Goal: Task Accomplishment & Management: Use online tool/utility

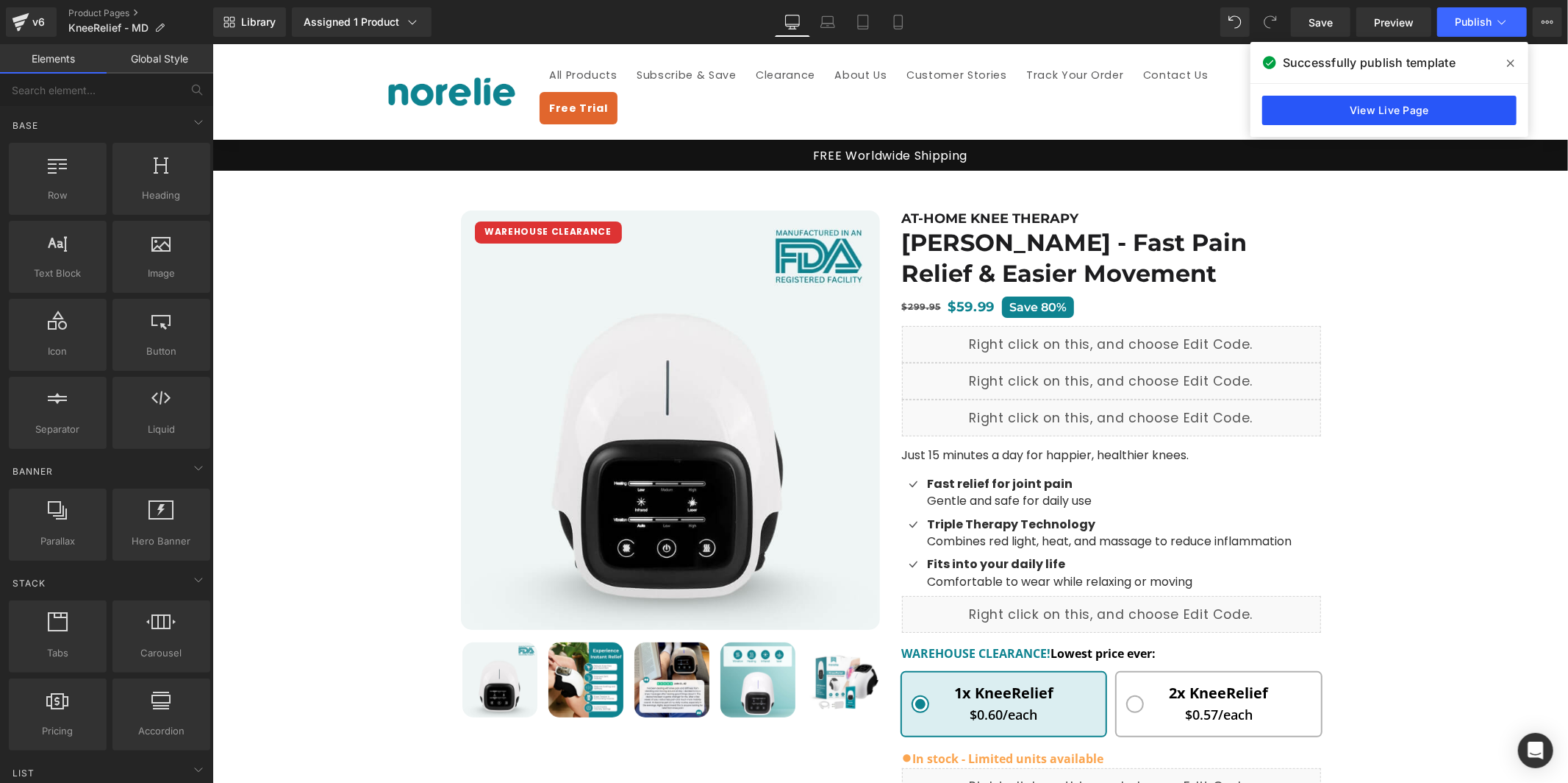
click at [1448, 108] on link "View Live Page" at bounding box center [1390, 110] width 254 height 30
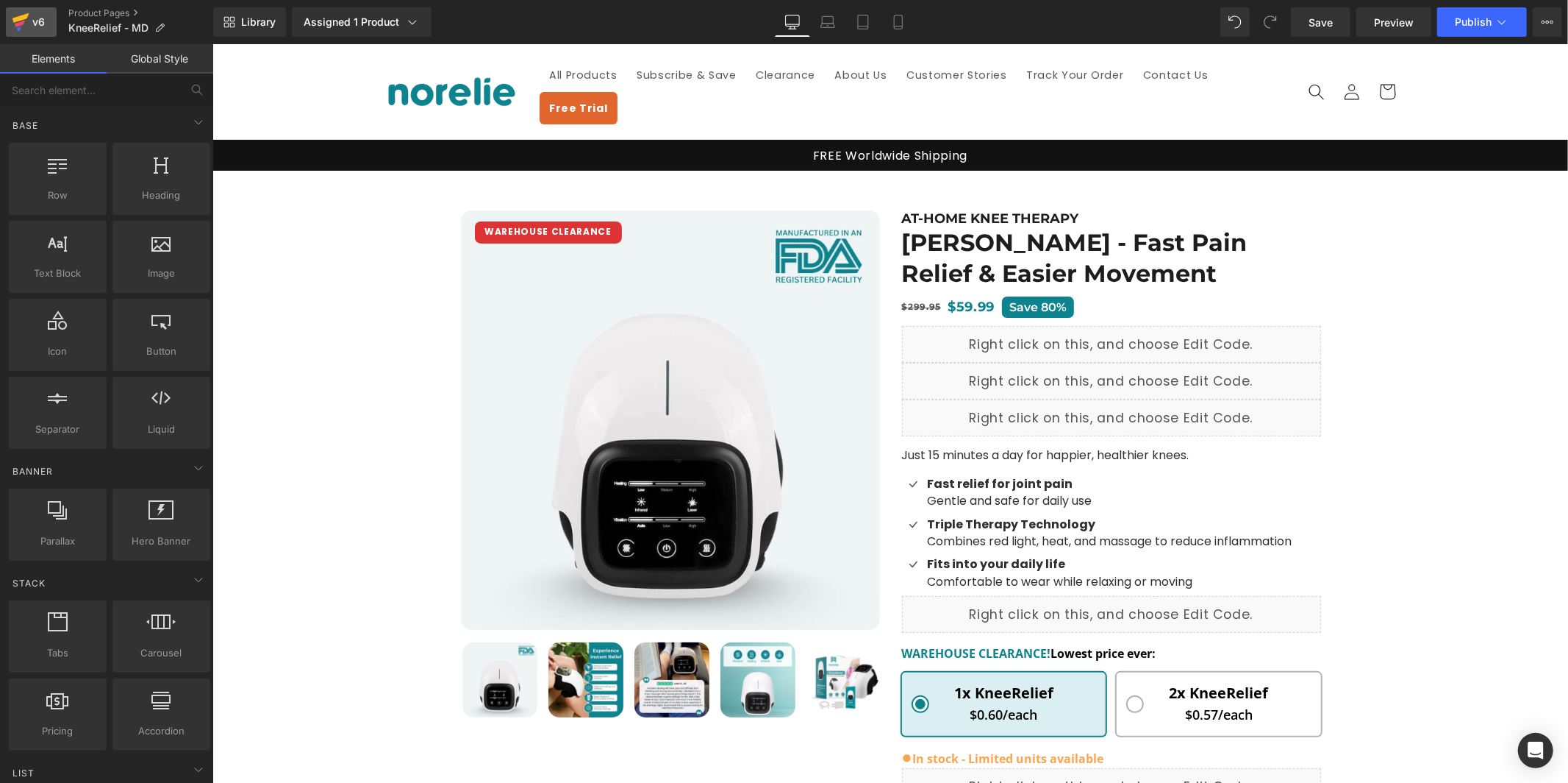
click at [20, 15] on icon at bounding box center [21, 22] width 18 height 36
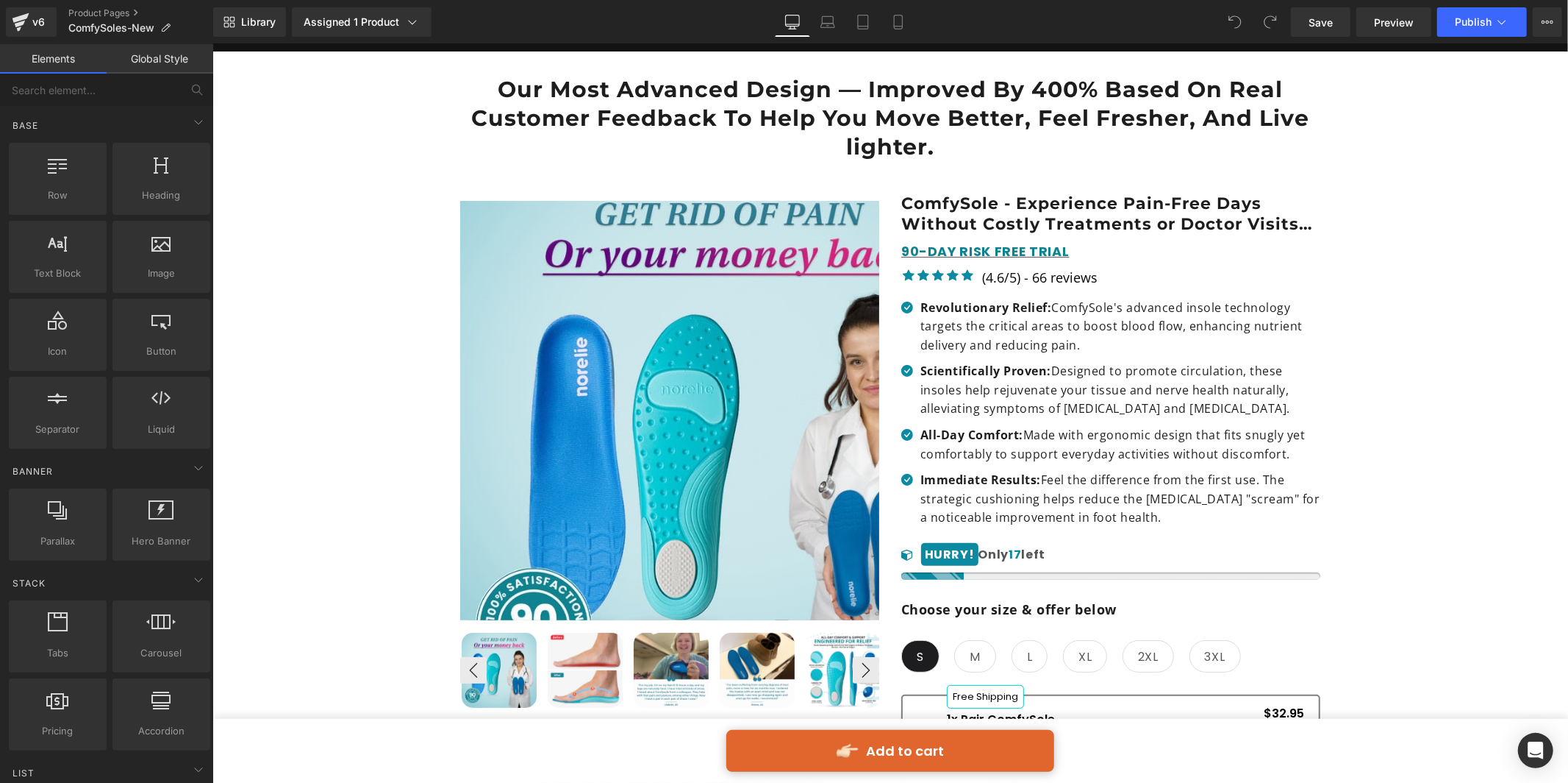
scroll to position [122, 0]
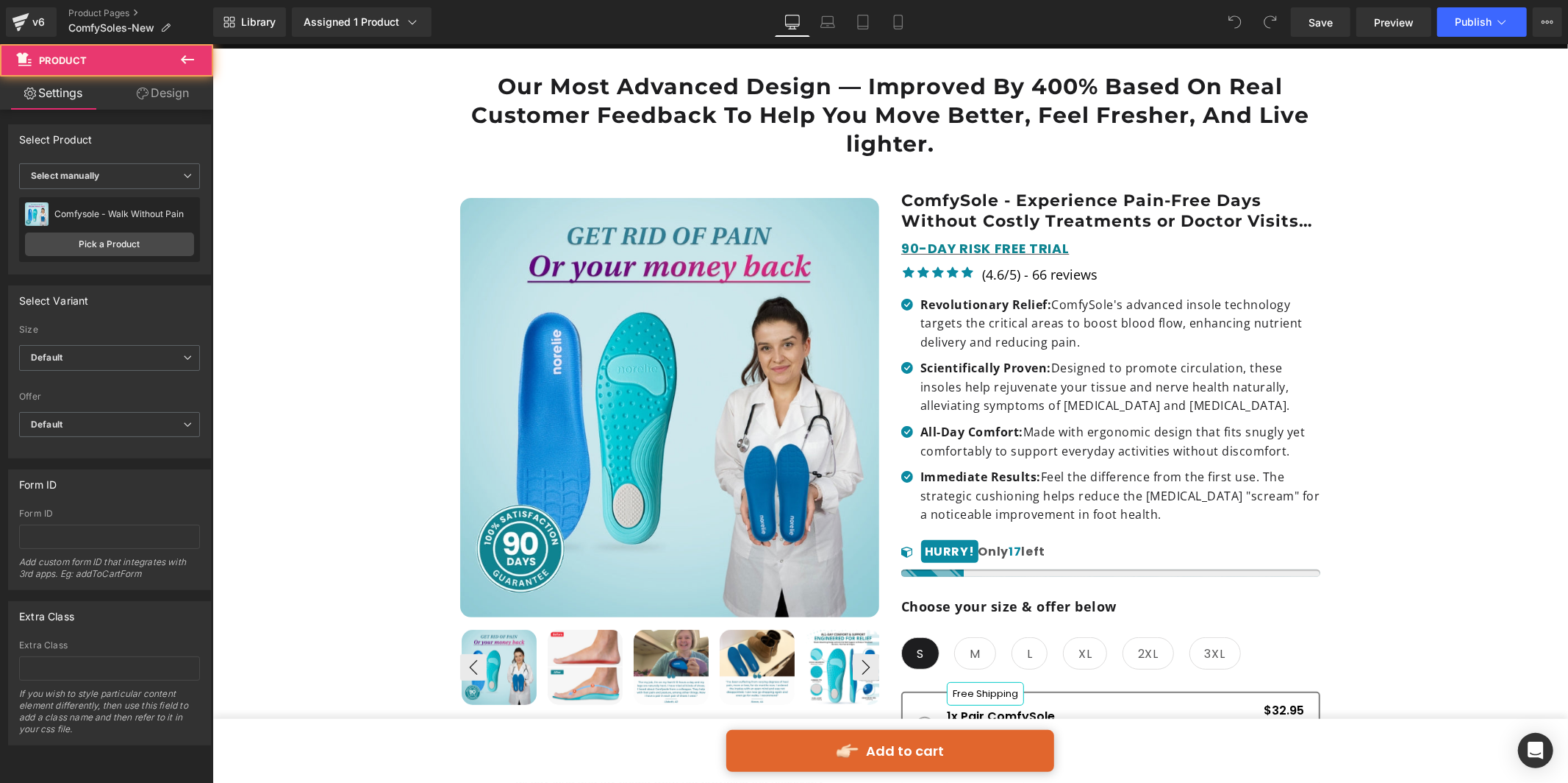
click at [349, 432] on div "📦 FREE WORLDWIDE SHIPPING OVER $40 Text Block Row Image Liquid Row Our Most Adv…" at bounding box center [889, 741] width 1341 height 1341
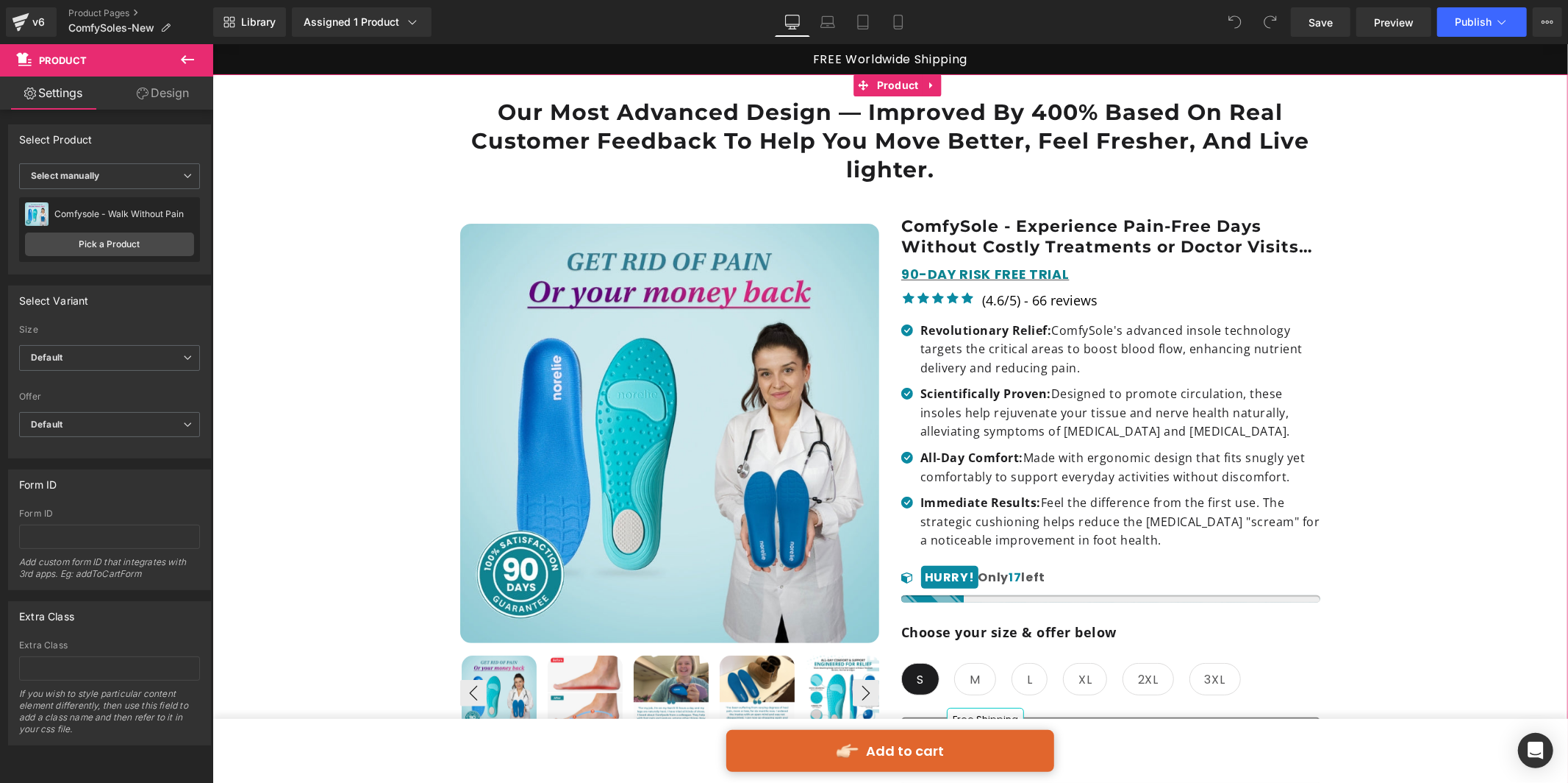
scroll to position [93, 0]
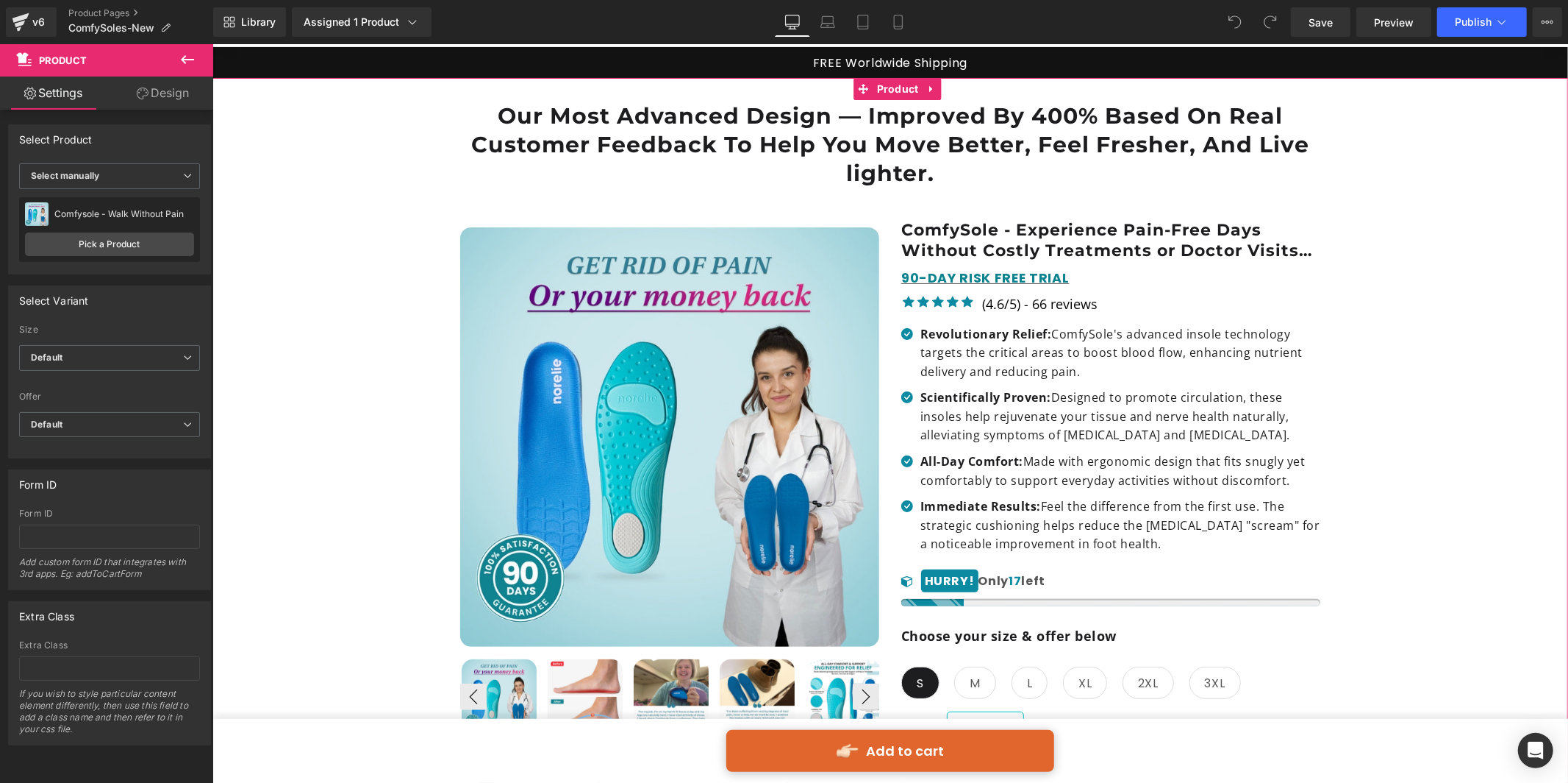
click at [472, 117] on h1 "Our Most Advanced Design — Improved By 400% Based On Real Customer Feedback To …" at bounding box center [889, 143] width 860 height 86
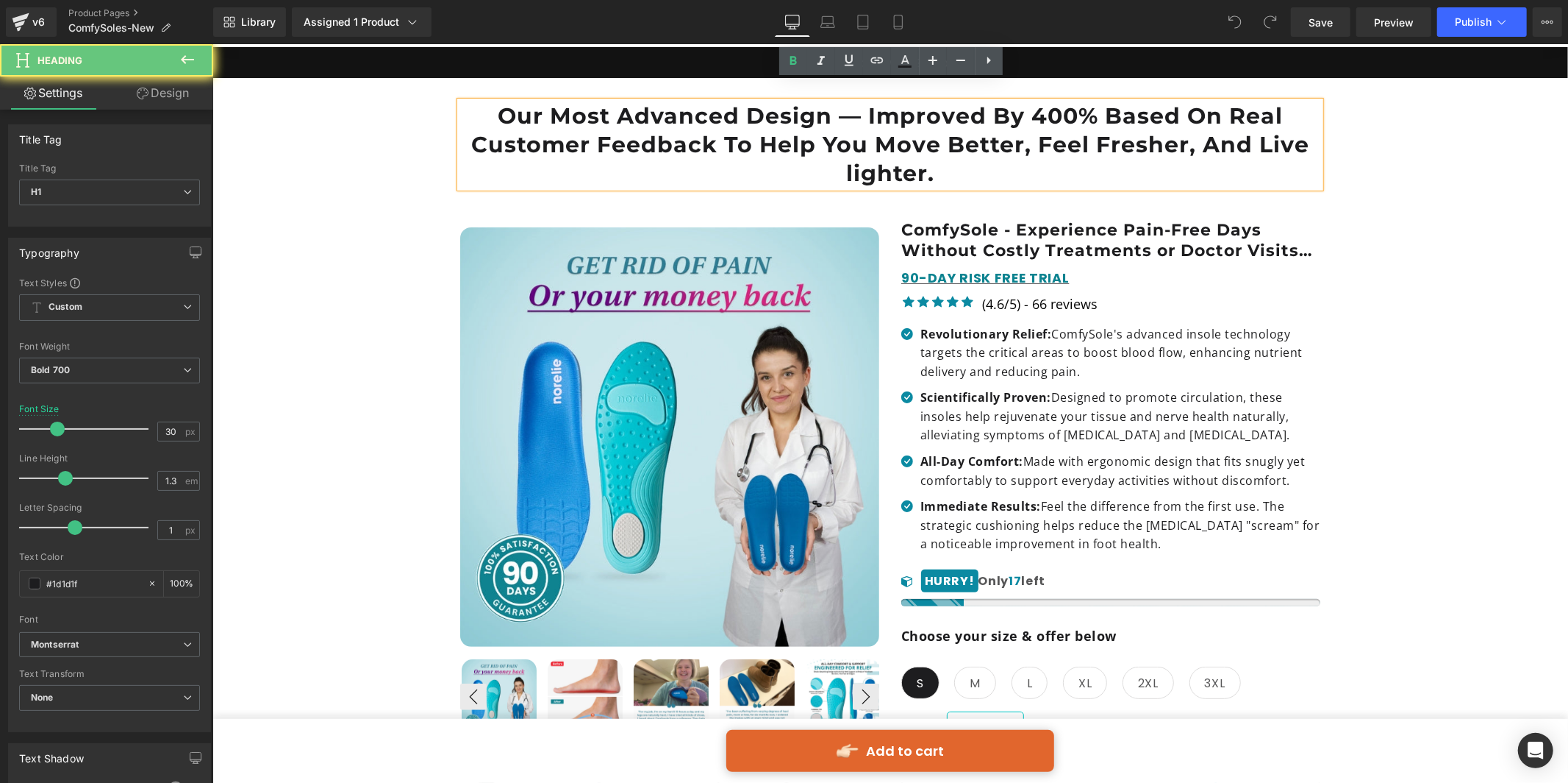
click at [579, 107] on h1 "Our Most Advanced Design — Improved By 400% Based On Real Customer Feedback To …" at bounding box center [889, 143] width 860 height 86
click at [377, 147] on div "📦 FREE WORLDWIDE SHIPPING OVER $40 Text Block Row Image Liquid Row Our Most Adv…" at bounding box center [889, 770] width 1341 height 1341
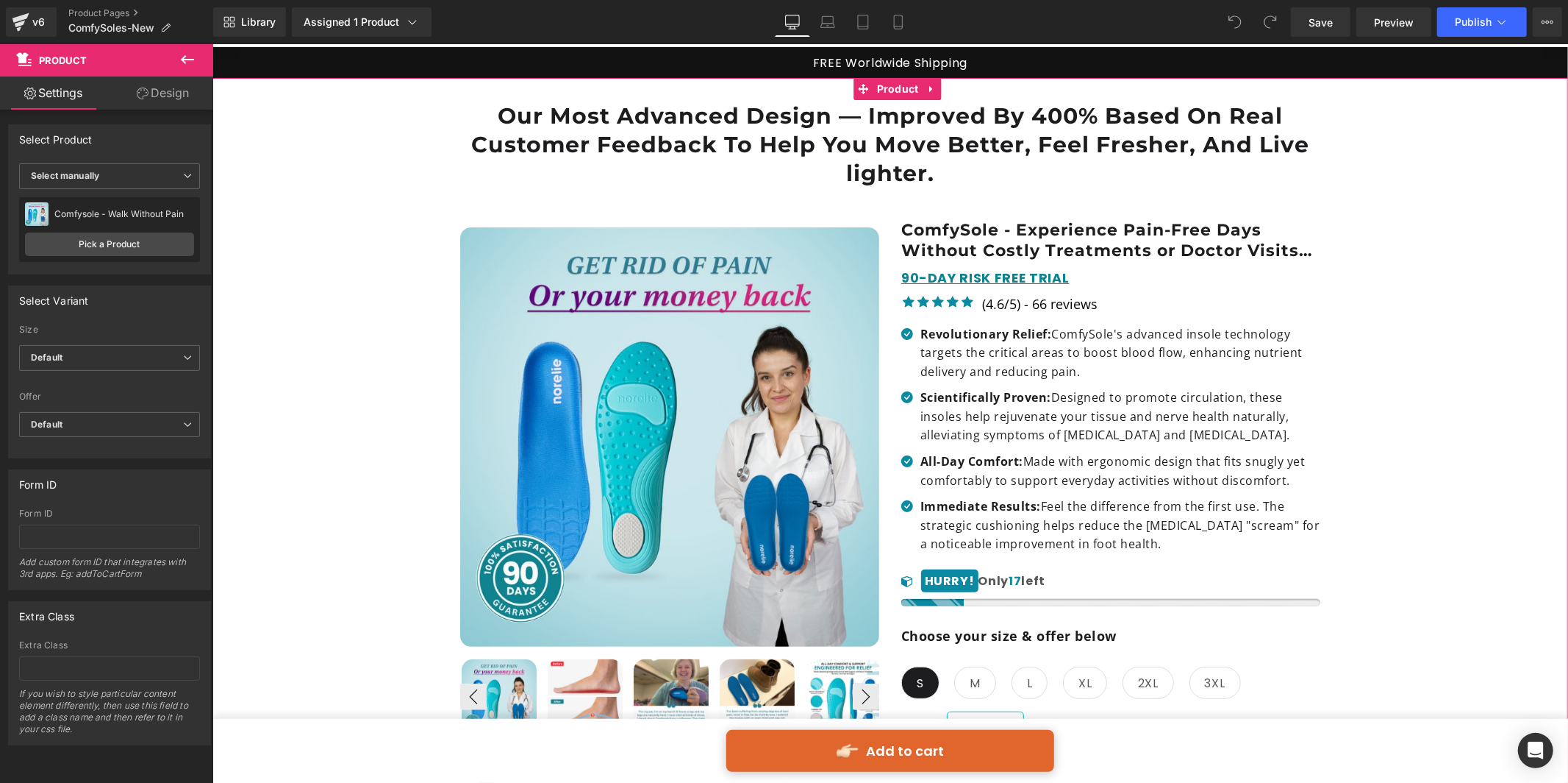
click at [340, 297] on div "📦 FREE WORLDWIDE SHIPPING OVER $40 Text Block Row Image Liquid Row Our Most Adv…" at bounding box center [889, 770] width 1341 height 1341
click at [347, 300] on div "📦 FREE WORLDWIDE SHIPPING OVER $40 Text Block Row Image Liquid Row Our Most Adv…" at bounding box center [889, 770] width 1341 height 1341
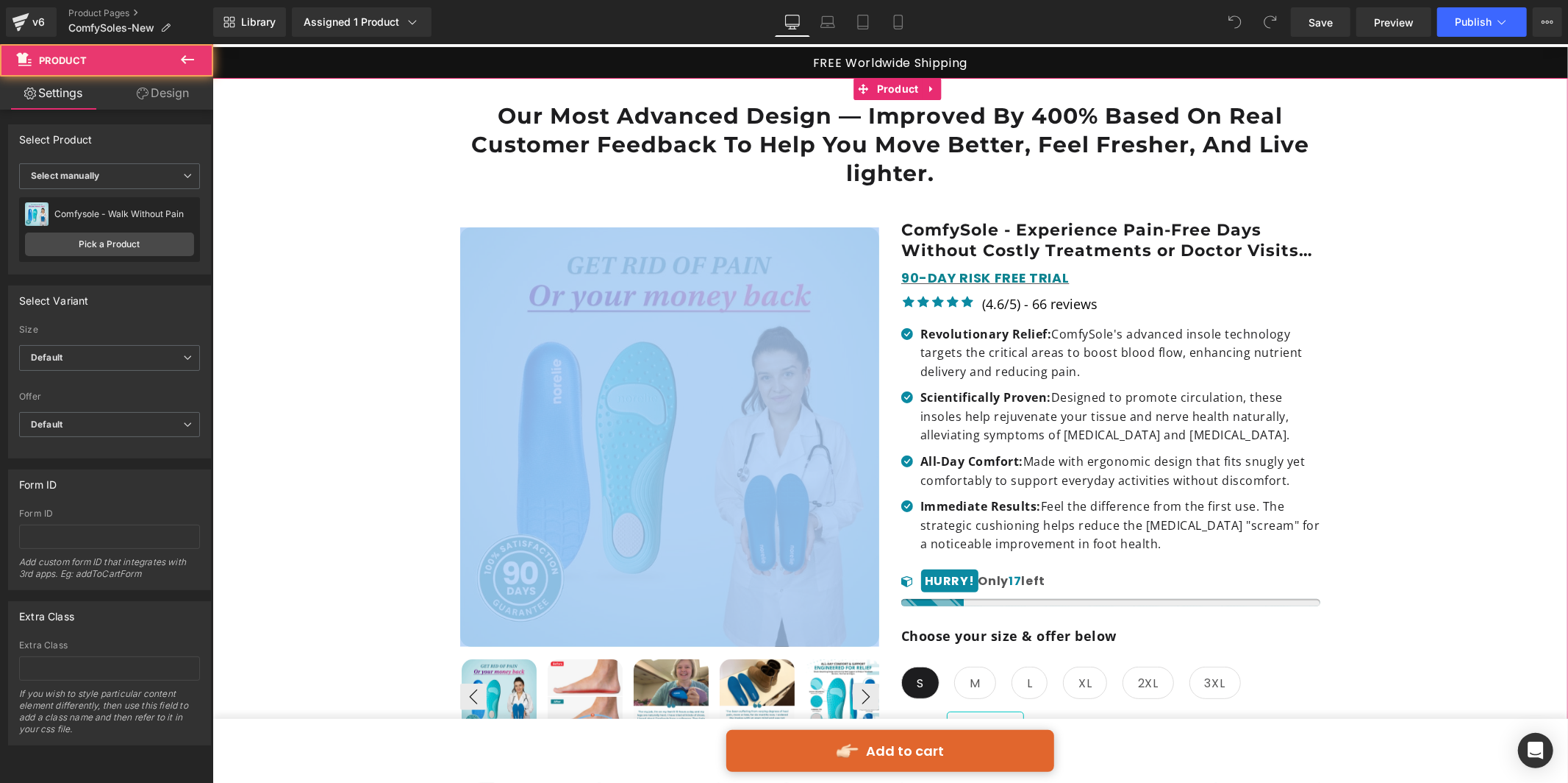
click at [347, 300] on div "📦 FREE WORLDWIDE SHIPPING OVER $40 Text Block Row Image Liquid Row Our Most Adv…" at bounding box center [889, 770] width 1341 height 1341
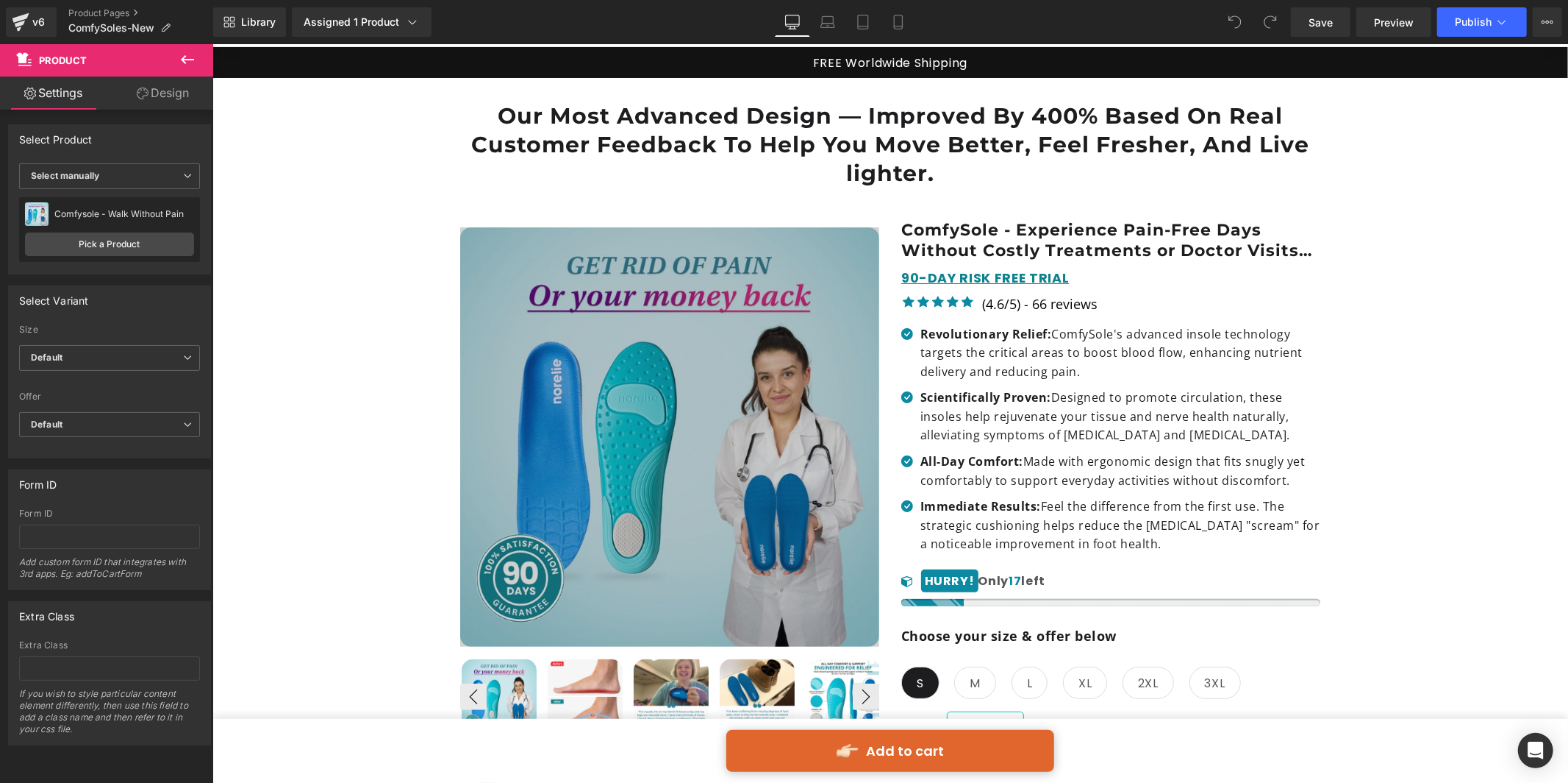
click at [192, 65] on icon at bounding box center [187, 59] width 18 height 18
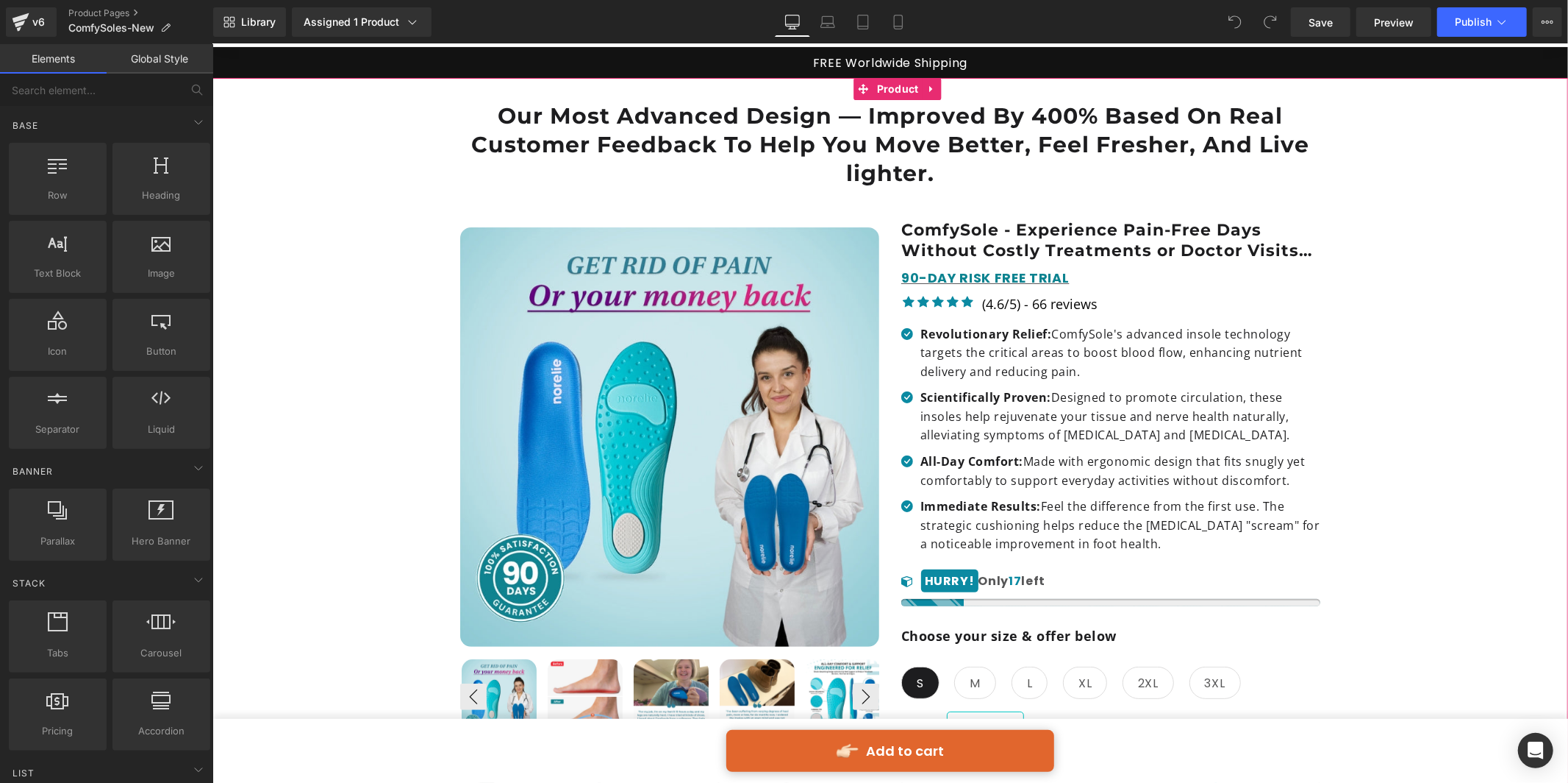
click at [346, 392] on div "📦 FREE WORLDWIDE SHIPPING OVER $40 Text Block Row Image Liquid Row Our Most Adv…" at bounding box center [889, 770] width 1341 height 1341
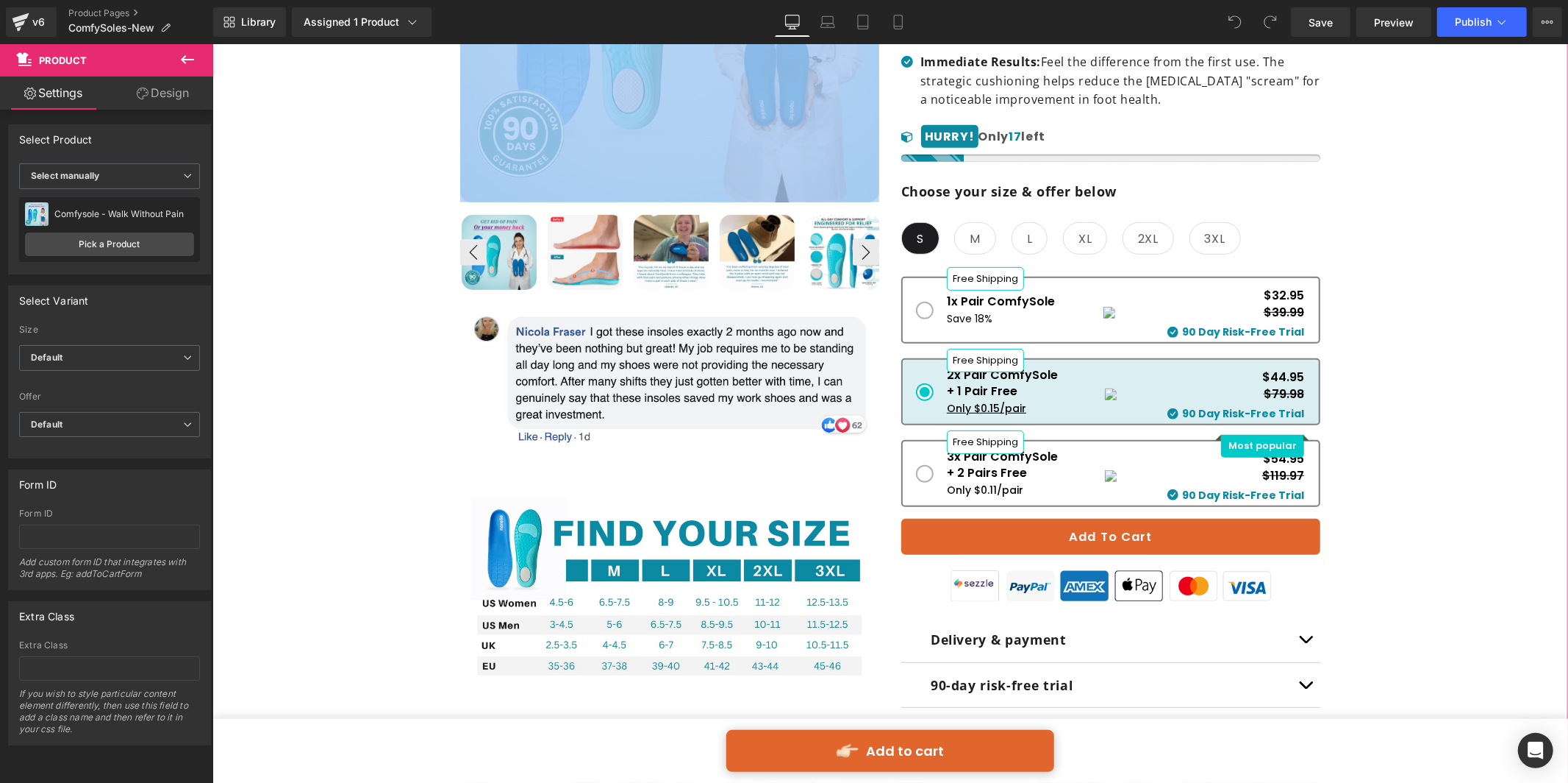
scroll to position [545, 0]
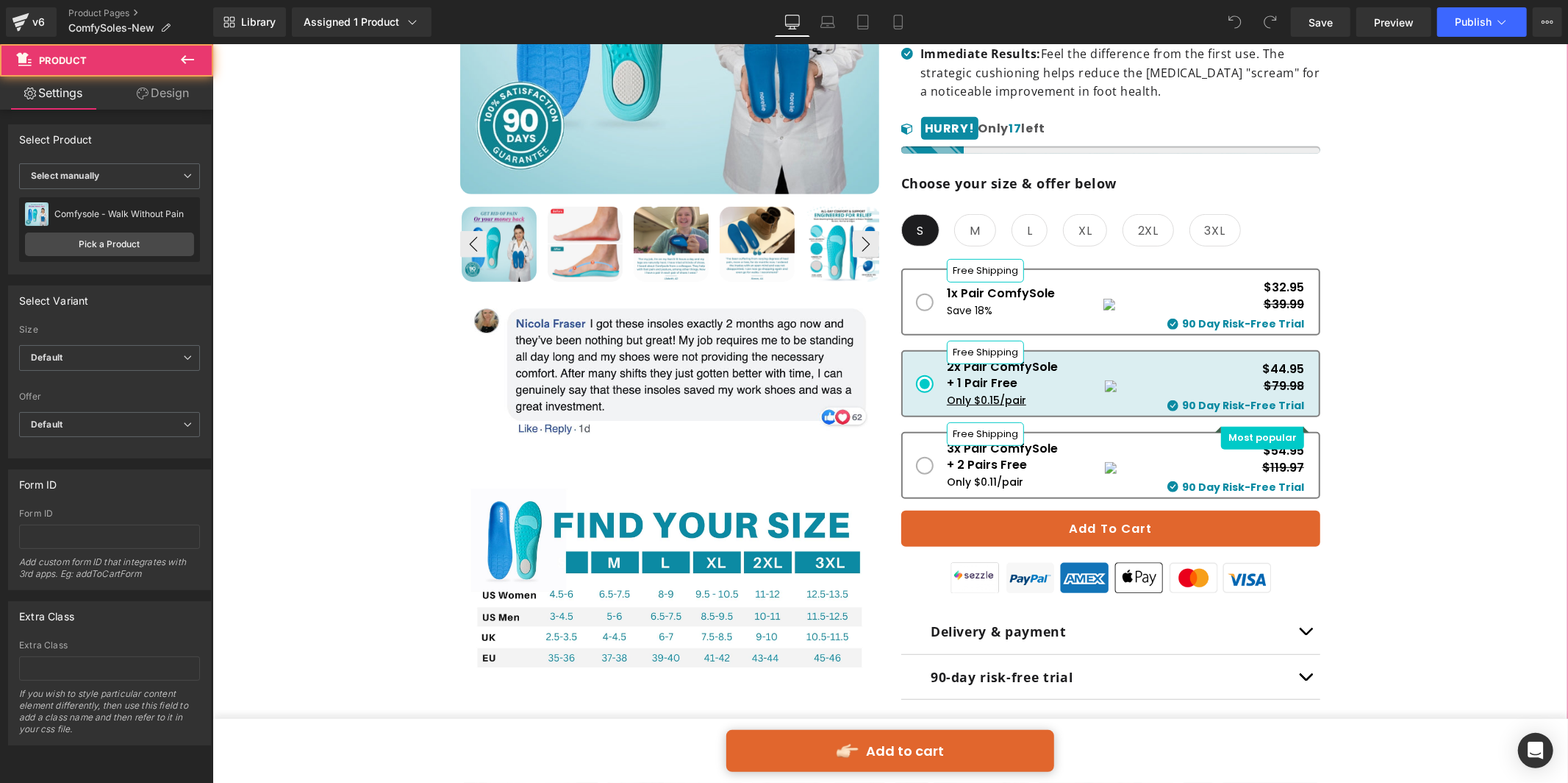
click at [239, 437] on div "📦 FREE WORLDWIDE SHIPPING OVER $40 Text Block Row Image Liquid Row Our Most Adv…" at bounding box center [889, 318] width 1341 height 1341
click at [1355, 379] on div "📦 FREE WORLDWIDE SHIPPING OVER $40 Text Block Row Image Liquid Row Our Most Adv…" at bounding box center [889, 318] width 1341 height 1341
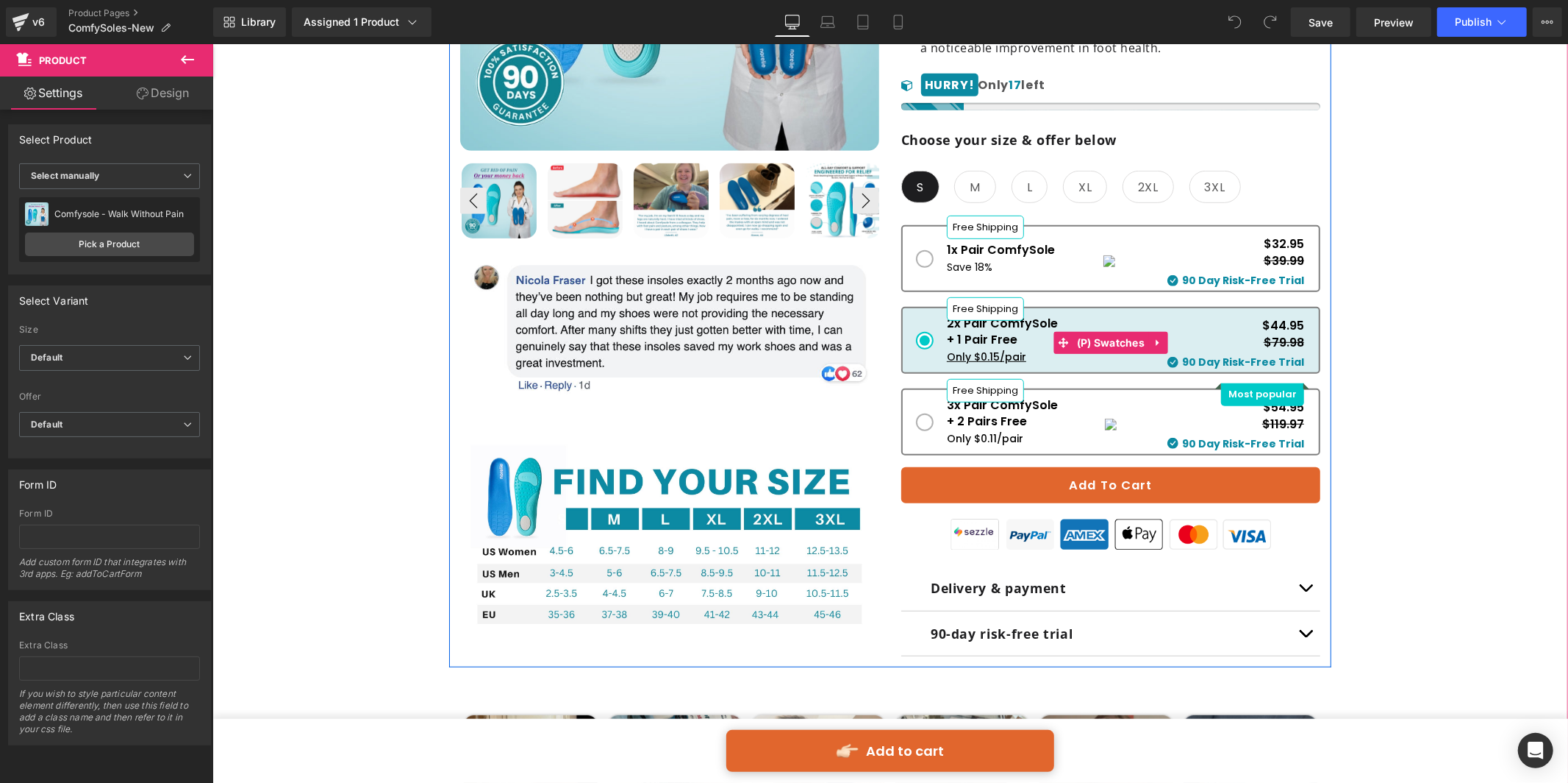
scroll to position [601, 0]
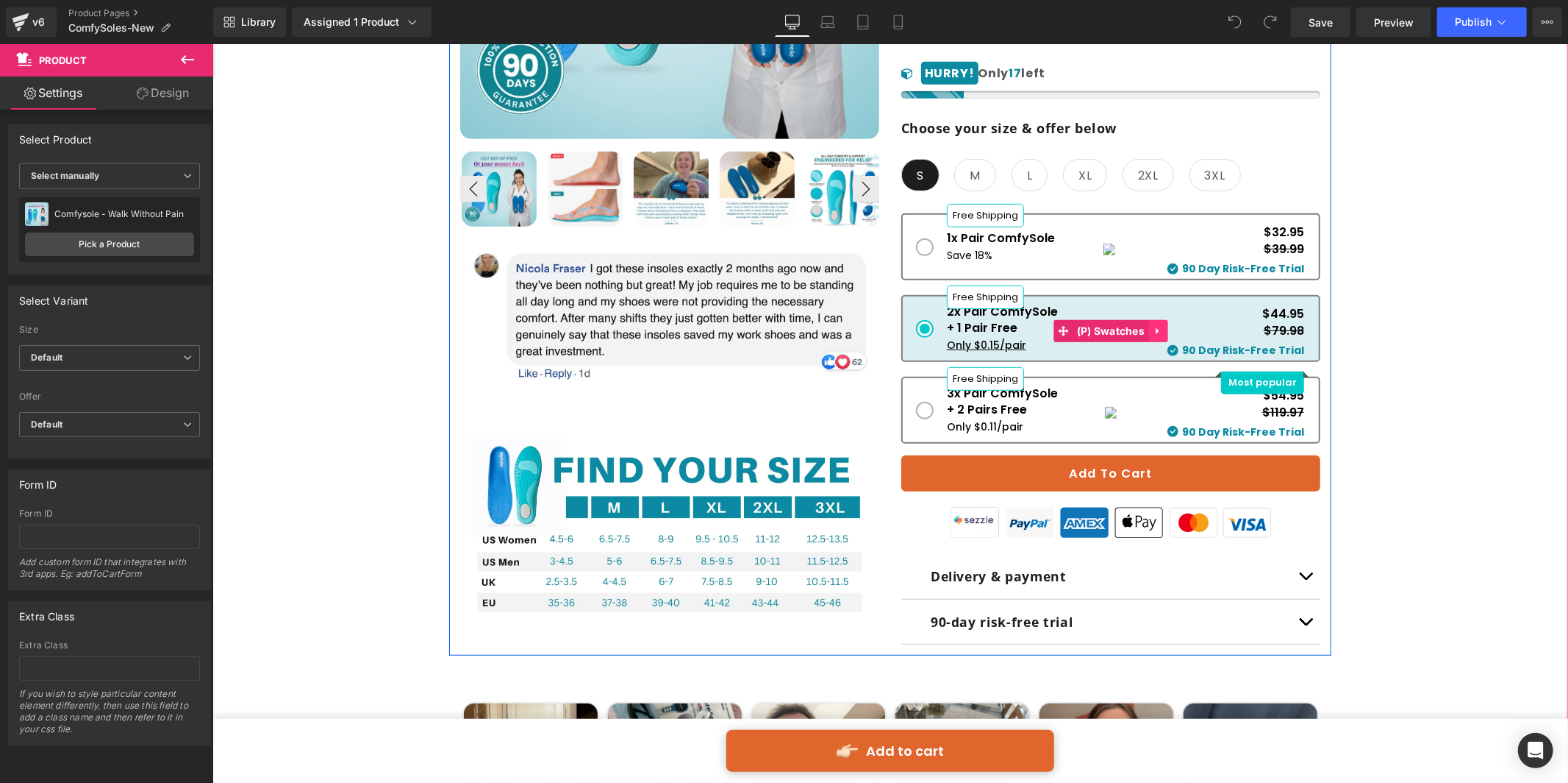
click at [1160, 324] on icon at bounding box center [1157, 329] width 10 height 11
click at [1046, 247] on div "Save 18%" at bounding box center [1000, 254] width 108 height 16
click at [993, 247] on div "Save 18%" at bounding box center [1000, 254] width 108 height 16
click at [1059, 320] on link "(P) Swatches" at bounding box center [1101, 330] width 95 height 22
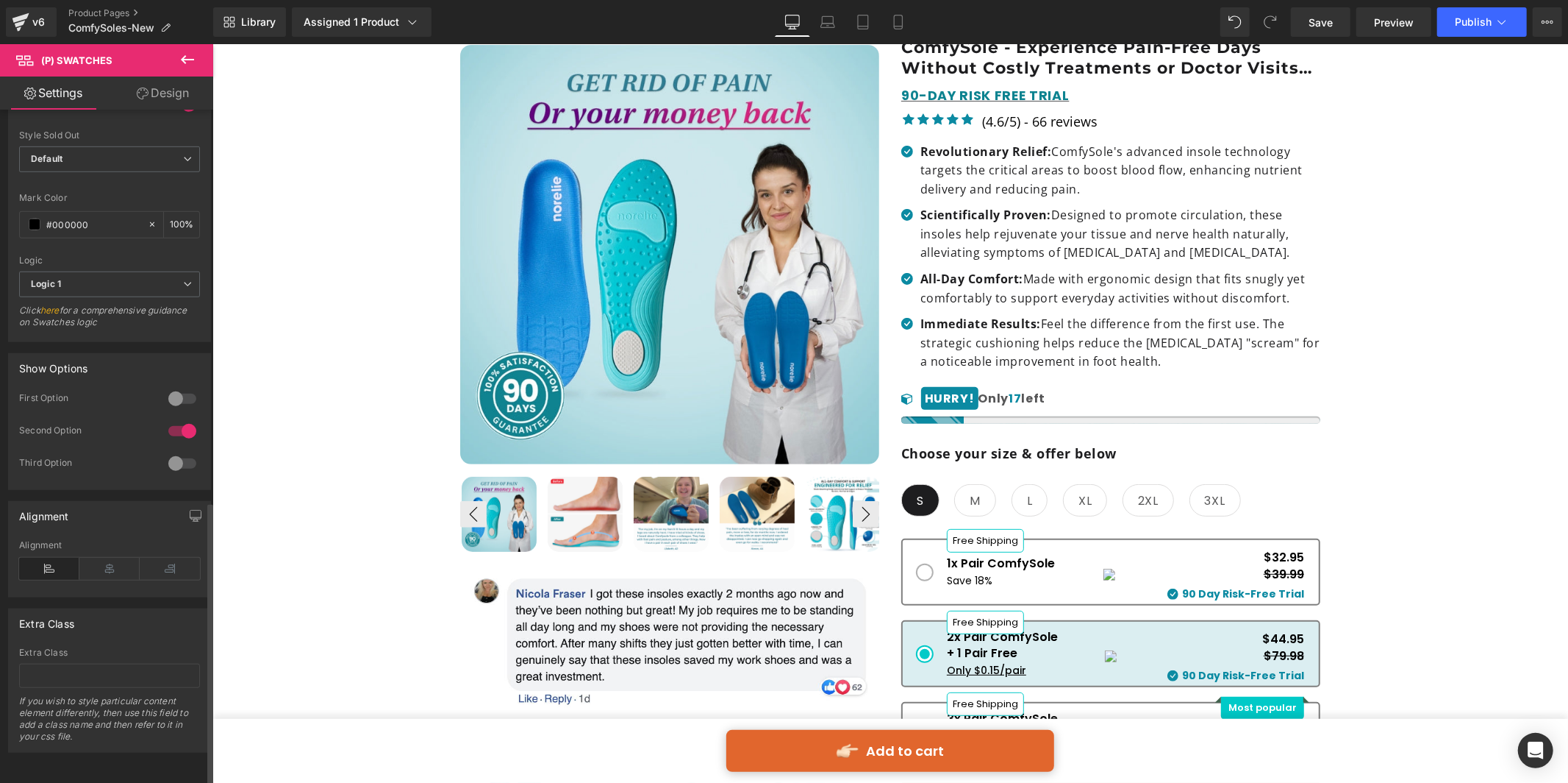
scroll to position [0, 0]
